Goal: Task Accomplishment & Management: Manage account settings

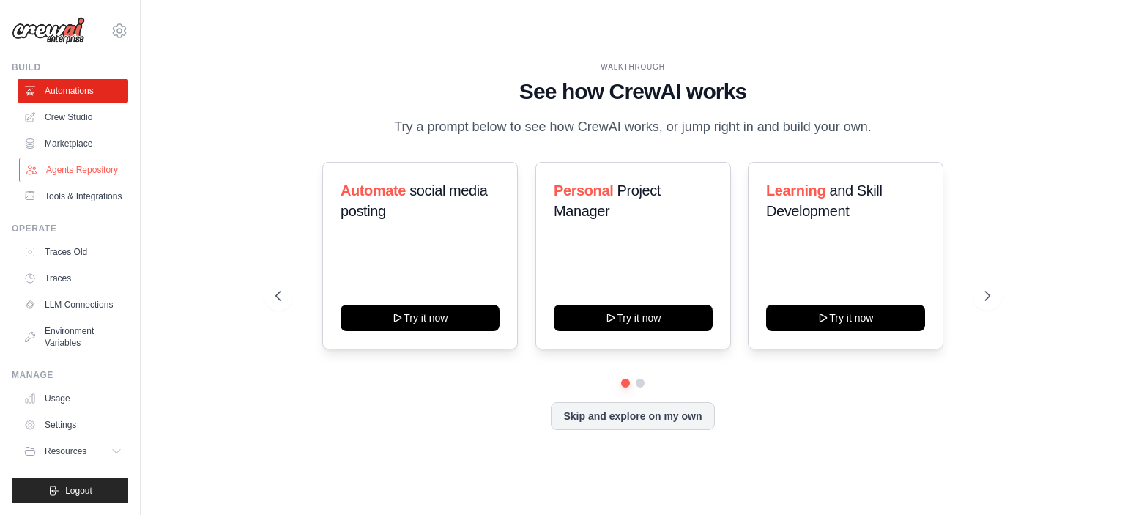
click at [86, 169] on link "Agents Repository" at bounding box center [74, 169] width 111 height 23
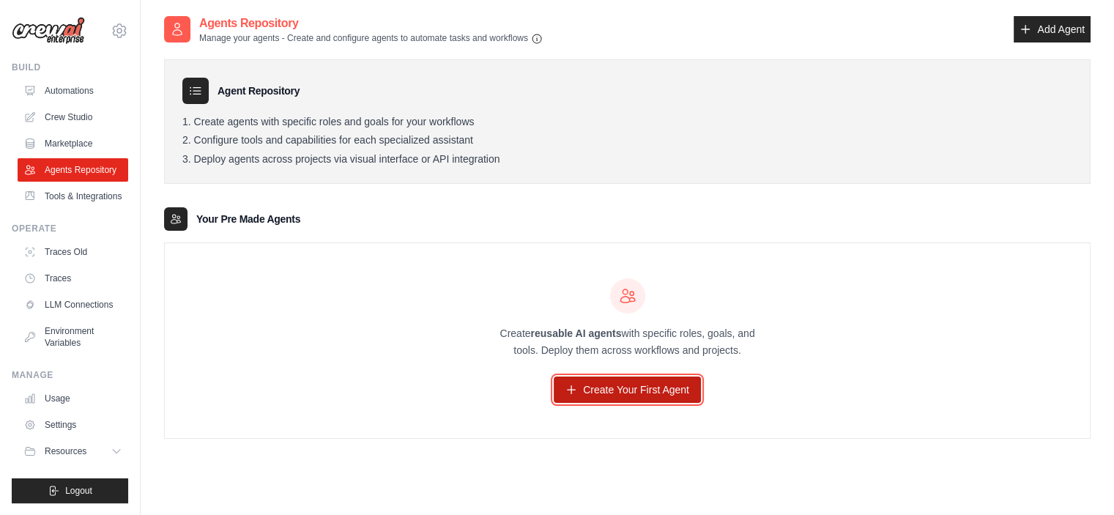
click at [633, 389] on link "Create Your First Agent" at bounding box center [627, 389] width 147 height 26
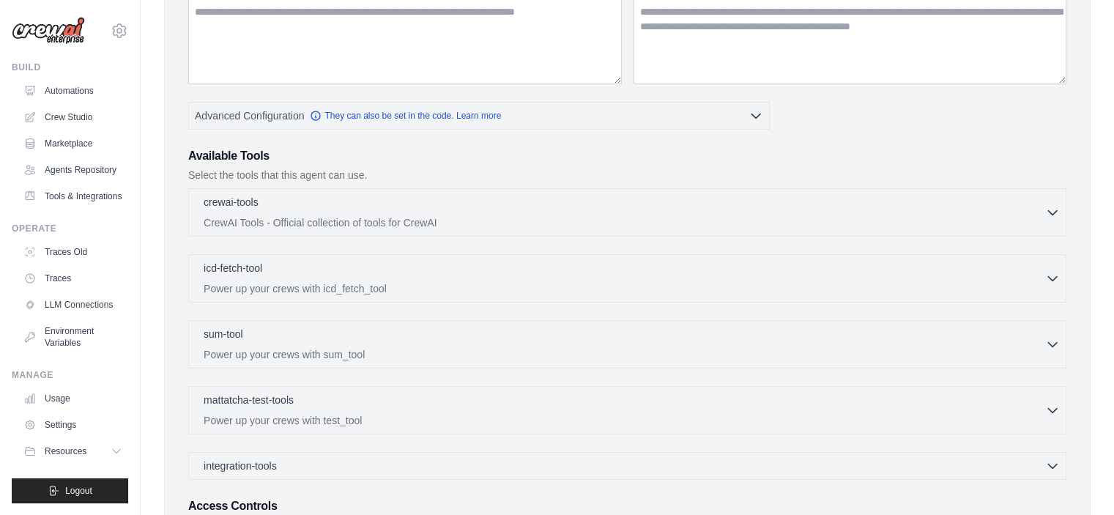
scroll to position [220, 0]
click at [931, 200] on div "crewai-tools 0 selected" at bounding box center [624, 202] width 841 height 18
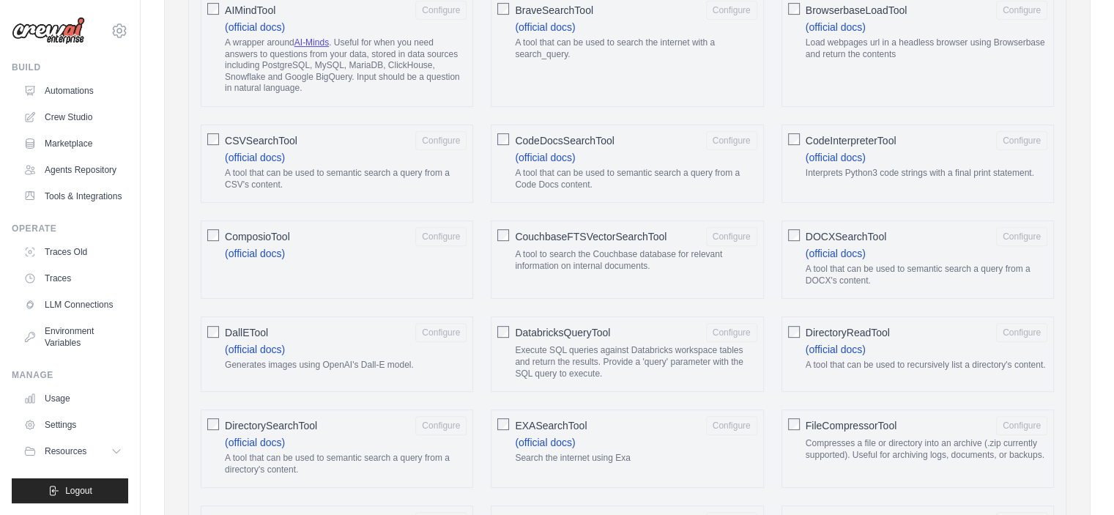
scroll to position [0, 0]
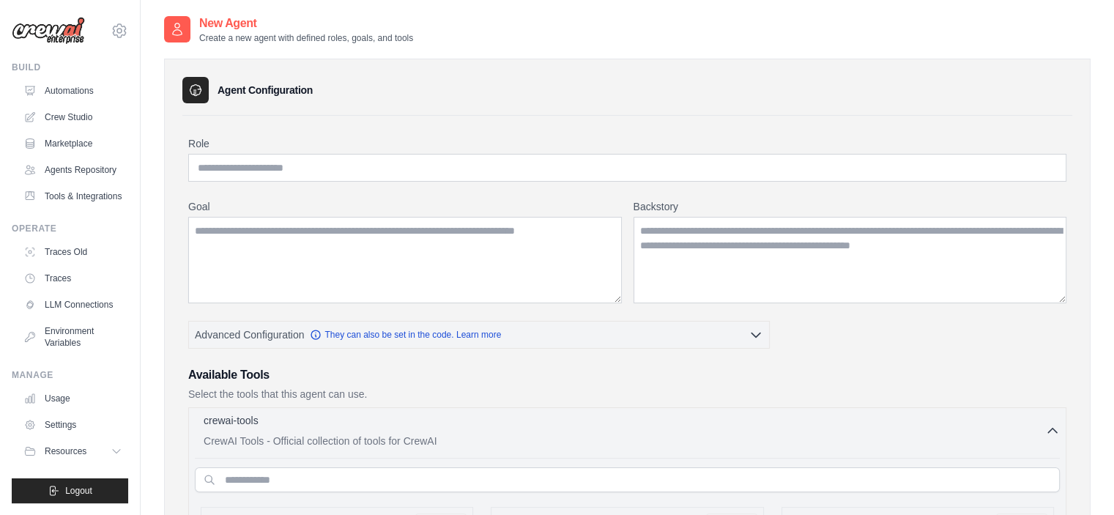
click at [1034, 443] on p "CrewAI Tools - Official collection of tools for CrewAI" at bounding box center [624, 440] width 841 height 15
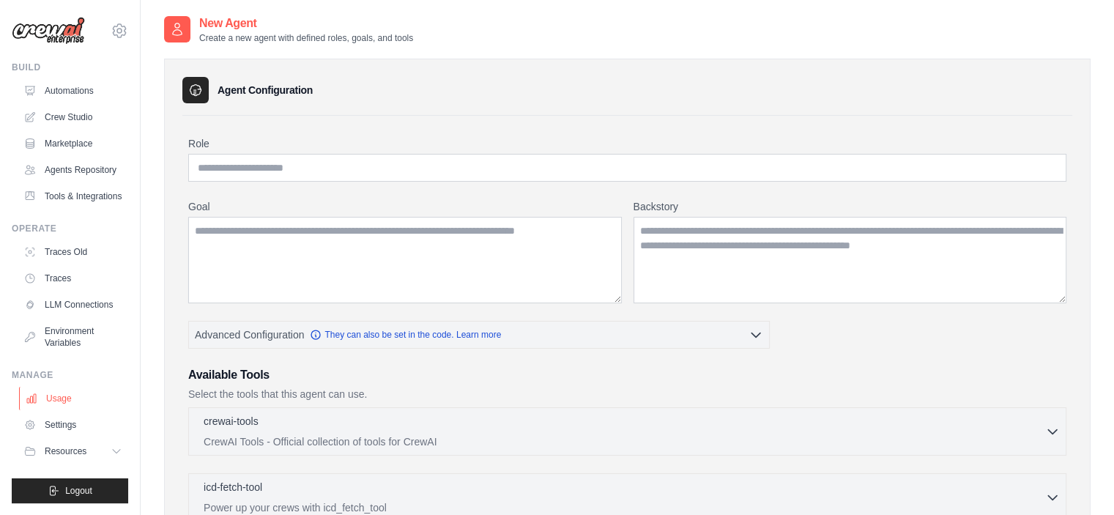
click at [74, 406] on link "Usage" at bounding box center [74, 398] width 111 height 23
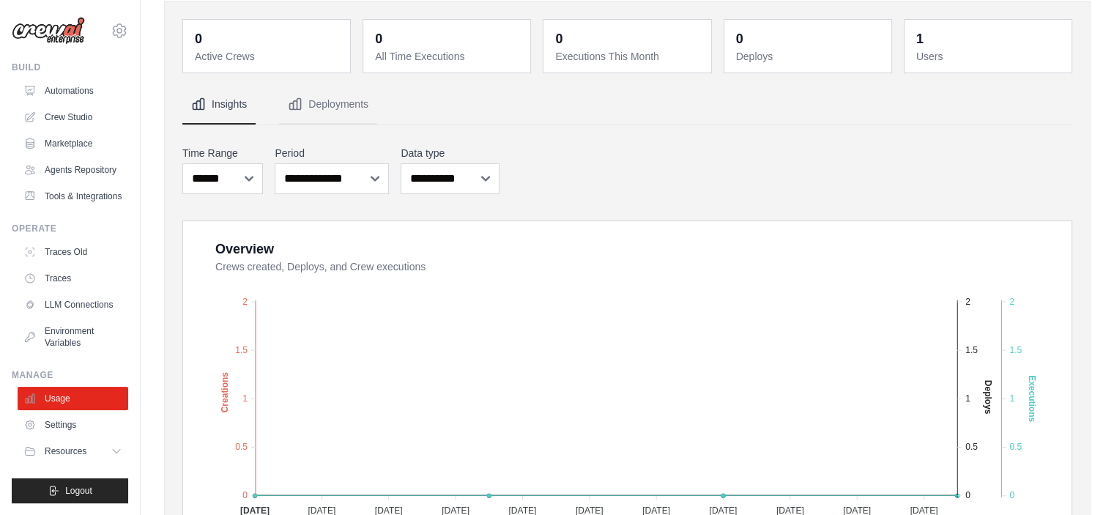
scroll to position [146, 0]
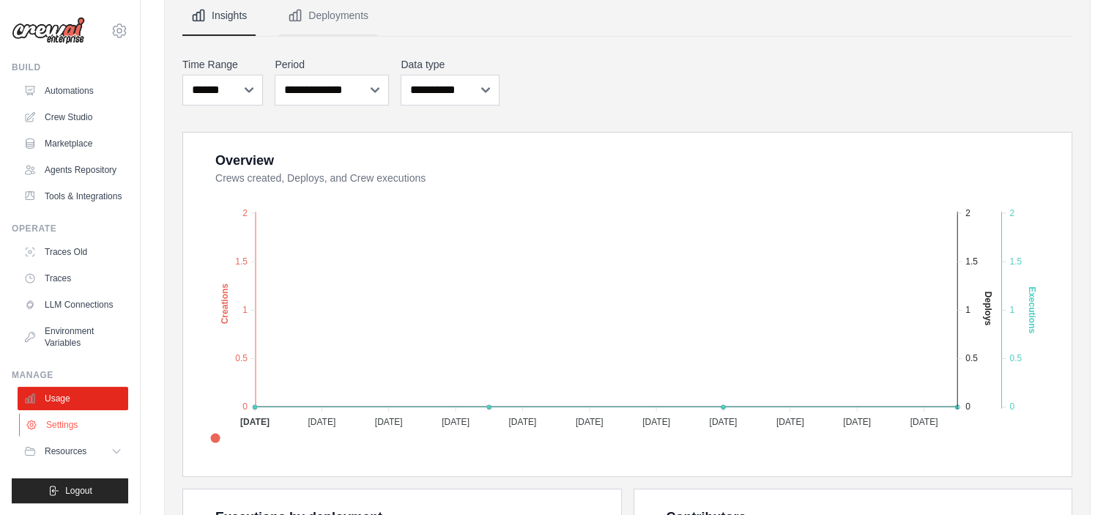
click at [62, 427] on link "Settings" at bounding box center [74, 424] width 111 height 23
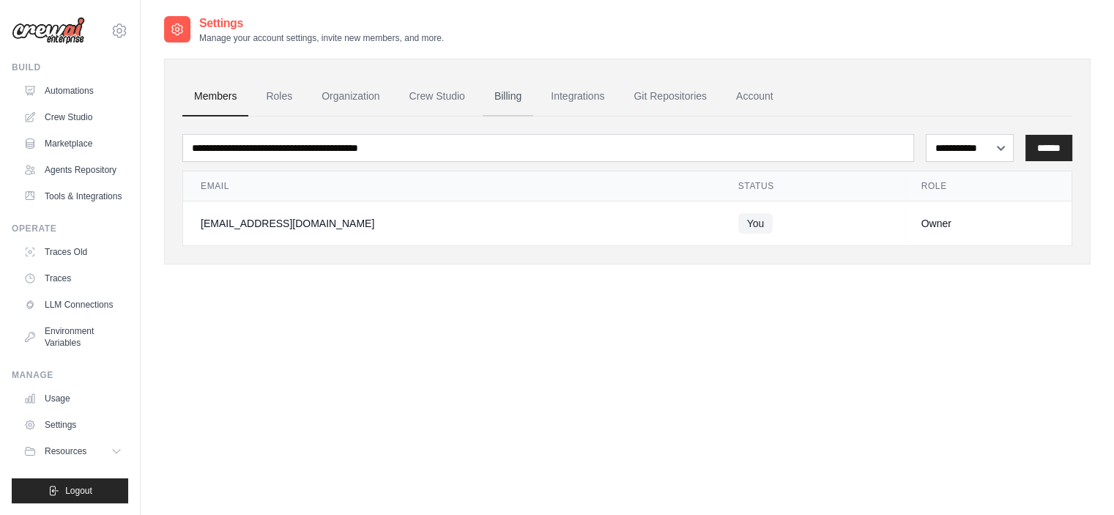
click at [489, 105] on link "Billing" at bounding box center [507, 97] width 51 height 40
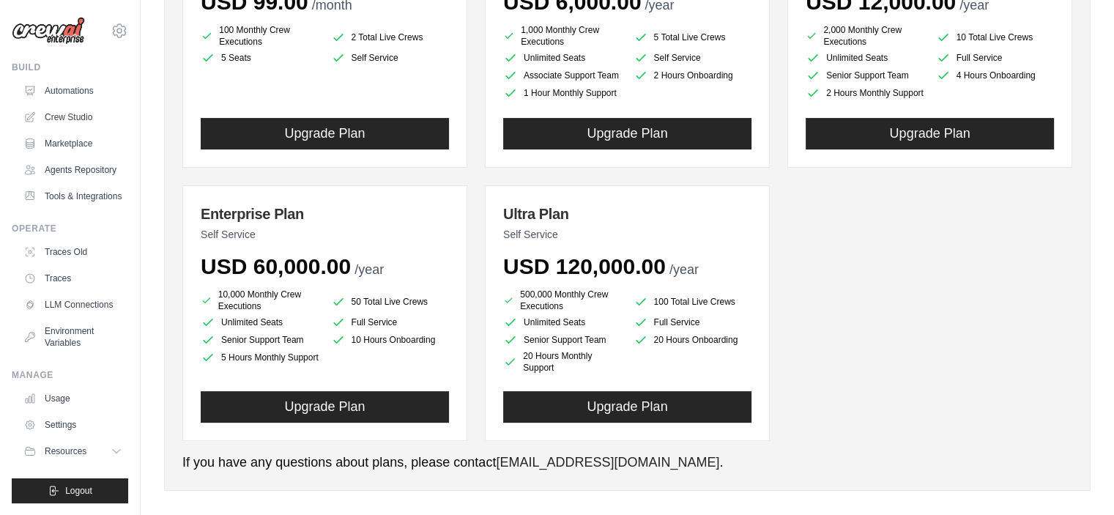
scroll to position [294, 0]
